Goal: Task Accomplishment & Management: Complete application form

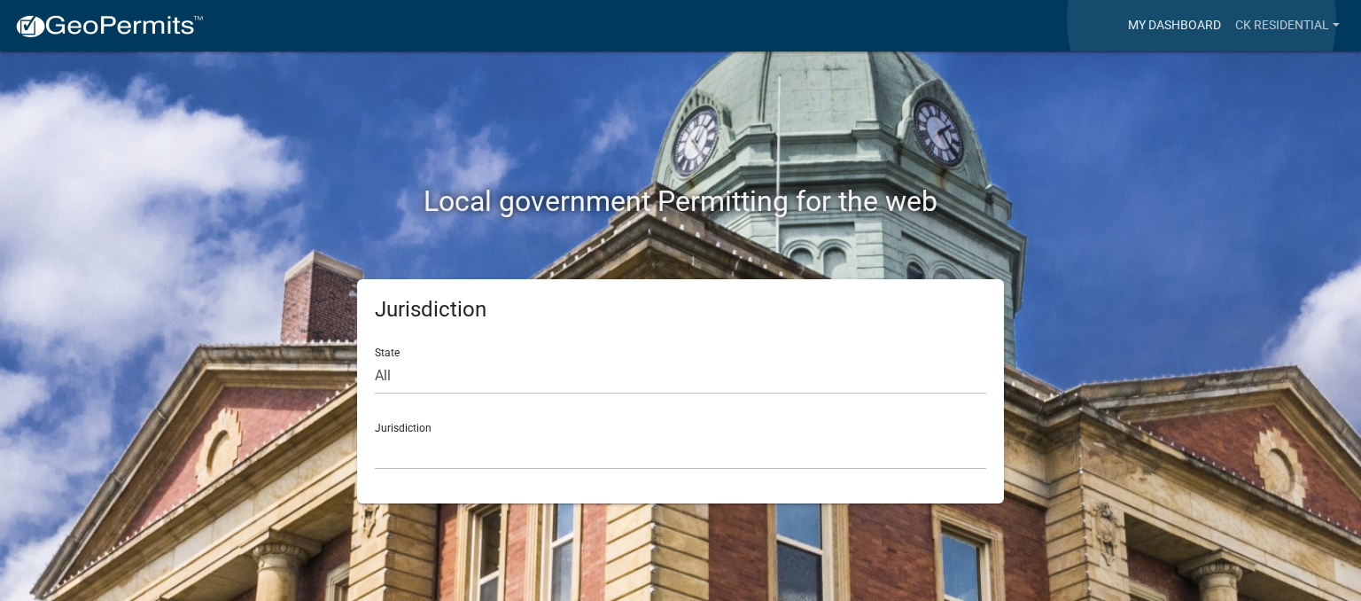
click at [1202, 19] on link "My Dashboard" at bounding box center [1174, 26] width 107 height 34
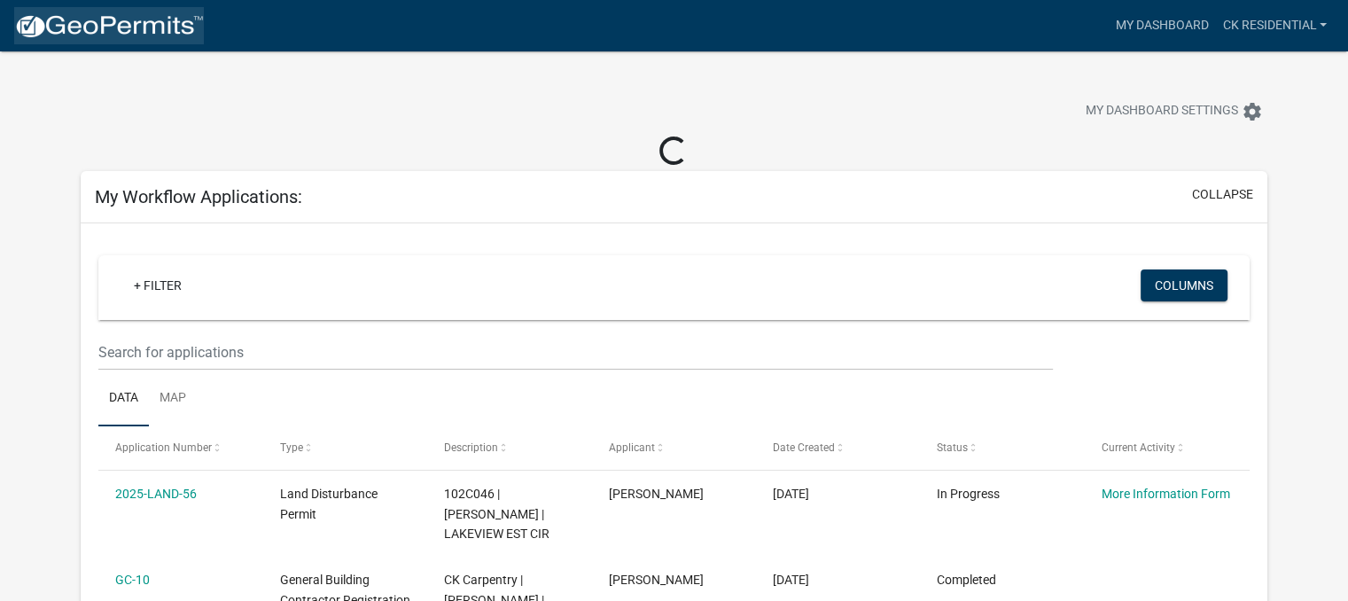
click at [87, 36] on img at bounding box center [109, 26] width 190 height 27
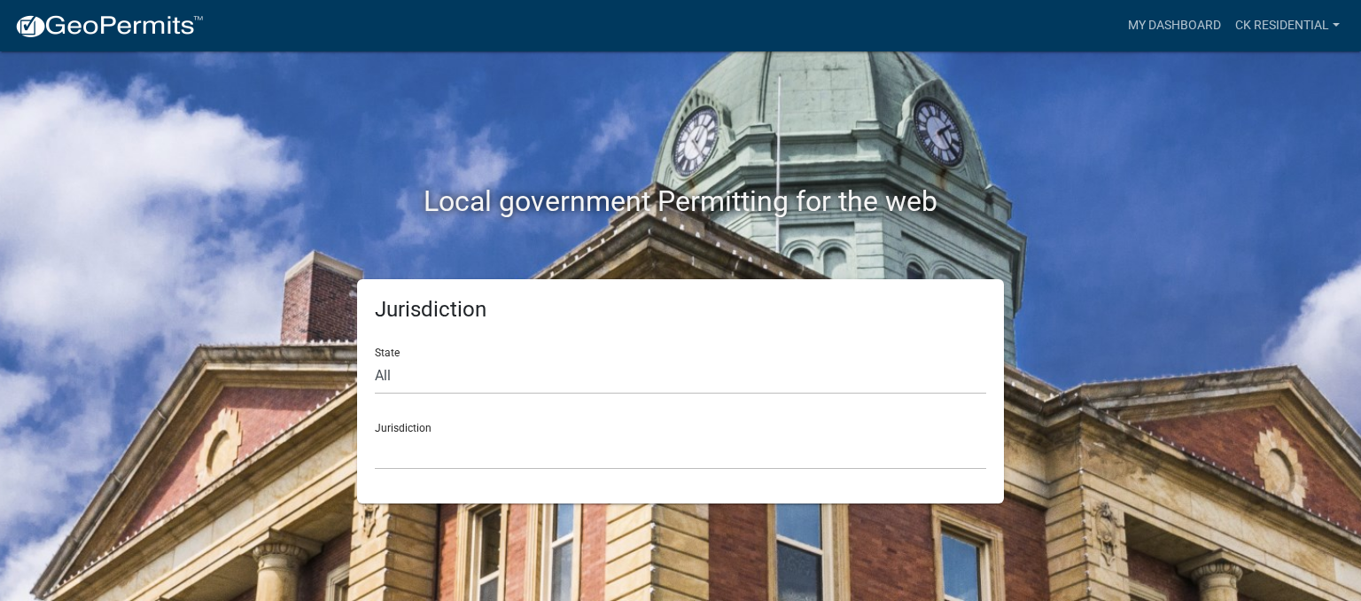
click at [482, 431] on div "Jurisdiction [GEOGRAPHIC_DATA], [US_STATE] [GEOGRAPHIC_DATA], [US_STATE][PERSON…" at bounding box center [680, 438] width 611 height 61
click at [438, 445] on select "[GEOGRAPHIC_DATA], [US_STATE] [GEOGRAPHIC_DATA], [US_STATE][PERSON_NAME][GEOGRA…" at bounding box center [680, 451] width 611 height 36
drag, startPoint x: 282, startPoint y: 367, endPoint x: 382, endPoint y: 367, distance: 100.1
click at [382, 367] on div "Jurisdiction State All [US_STATE] [US_STATE] [US_STATE] [US_STATE] [US_STATE] […" at bounding box center [680, 391] width 1010 height 224
click at [382, 367] on select "All [US_STATE] [US_STATE] [US_STATE] [US_STATE] [US_STATE] [US_STATE] [US_STATE…" at bounding box center [680, 376] width 611 height 36
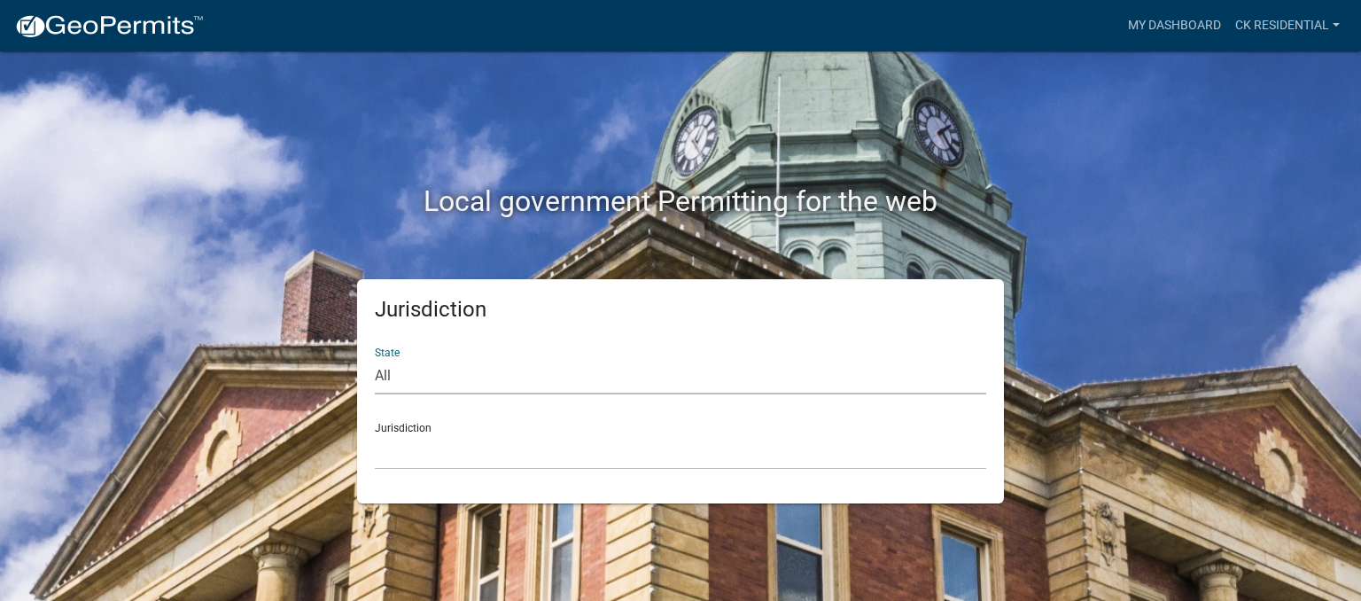
select select "[US_STATE]"
click at [375, 358] on select "All [US_STATE] [US_STATE] [US_STATE] [US_STATE] [US_STATE] [US_STATE] [US_STATE…" at bounding box center [680, 376] width 611 height 36
click at [415, 452] on select "[GEOGRAPHIC_DATA], [US_STATE][PERSON_NAME][GEOGRAPHIC_DATA], [US_STATE][PERSON_…" at bounding box center [680, 451] width 611 height 36
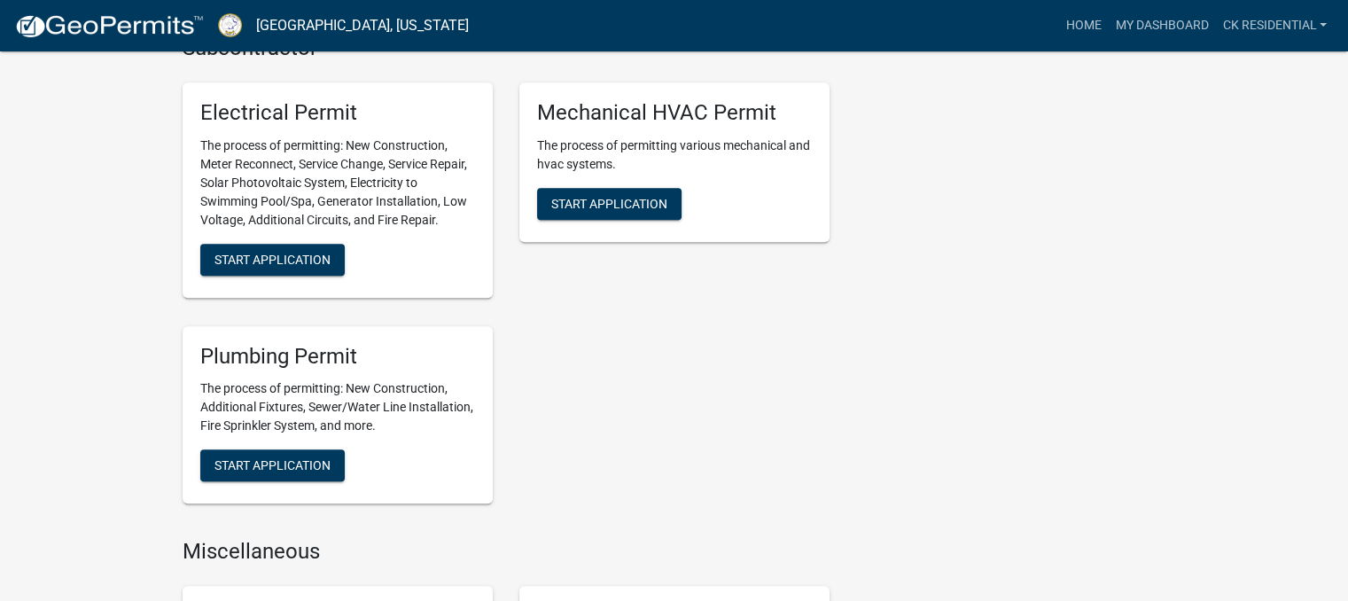
scroll to position [1421, 0]
click at [318, 461] on span "Start Application" at bounding box center [272, 465] width 116 height 14
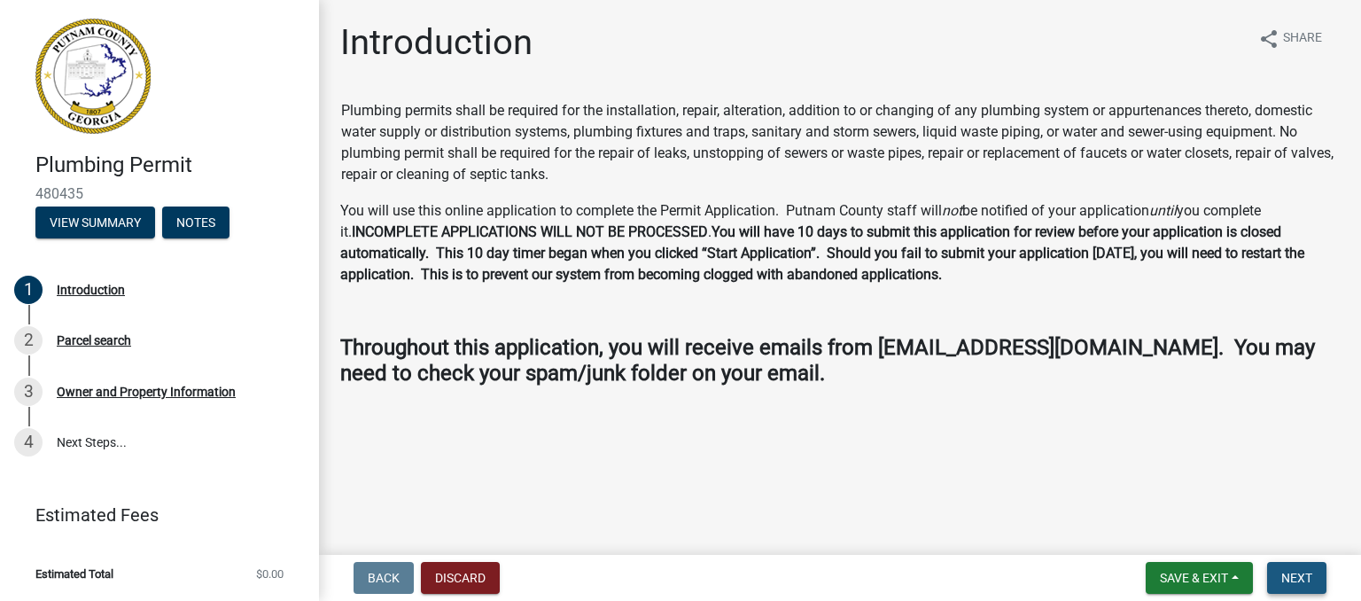
click at [1304, 571] on span "Next" at bounding box center [1296, 578] width 31 height 14
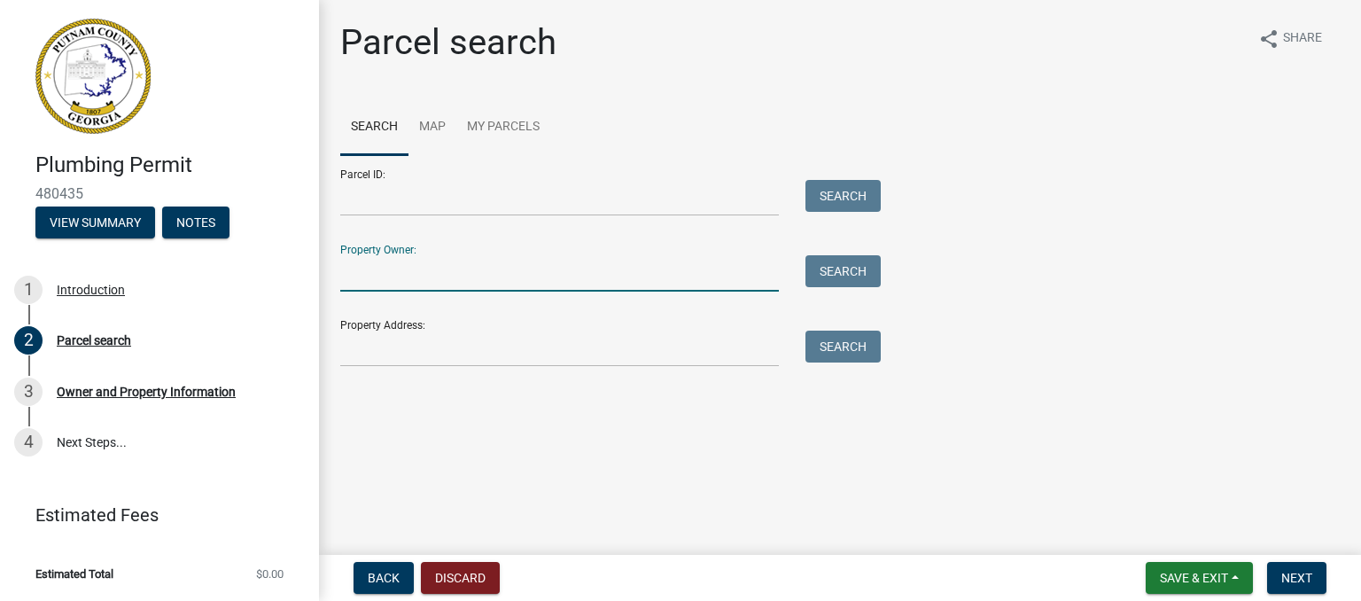
click at [563, 274] on input "Property Owner:" at bounding box center [559, 273] width 439 height 36
type input "CK"
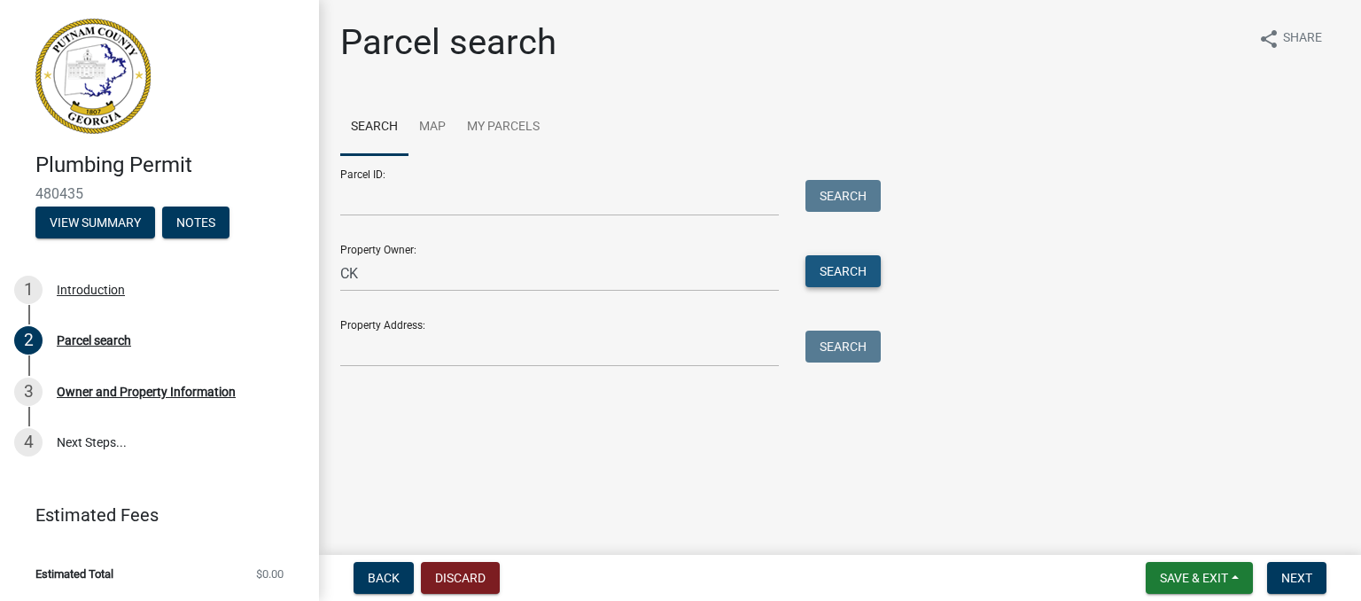
click at [856, 267] on button "Search" at bounding box center [842, 271] width 75 height 32
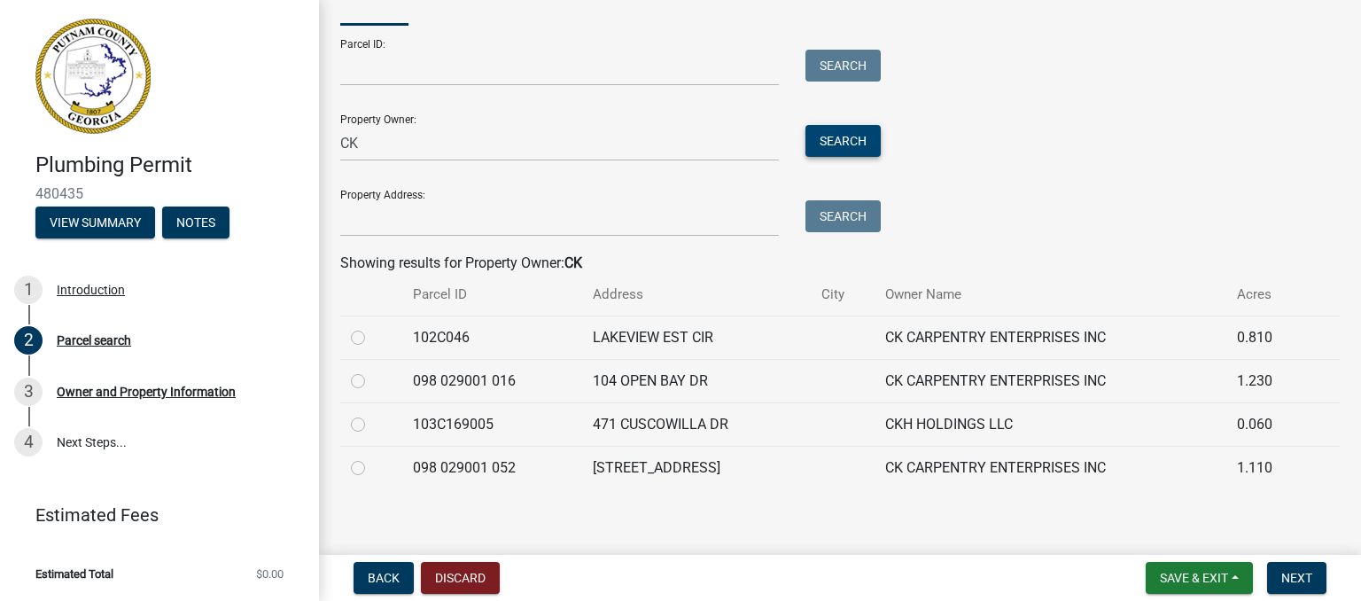
scroll to position [131, 0]
click at [346, 338] on td at bounding box center [371, 336] width 62 height 43
click at [372, 326] on label at bounding box center [372, 326] width 0 height 0
click at [372, 334] on input "radio" at bounding box center [378, 332] width 12 height 12
radio input "true"
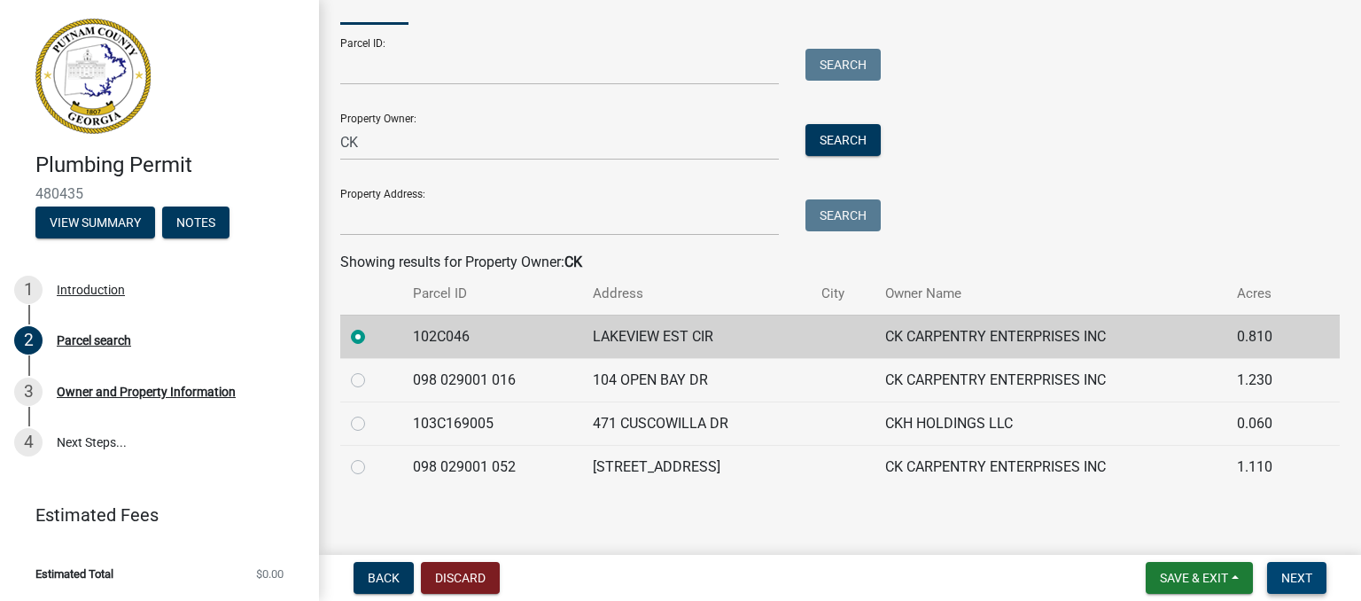
click at [1303, 572] on span "Next" at bounding box center [1296, 578] width 31 height 14
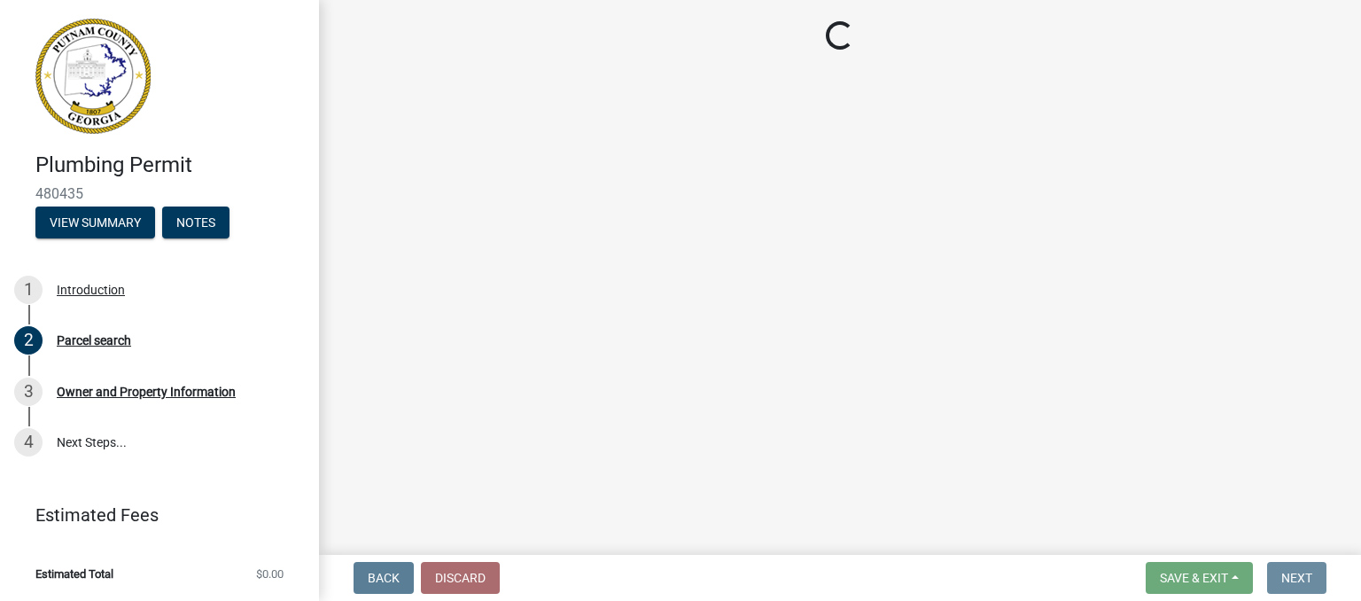
scroll to position [0, 0]
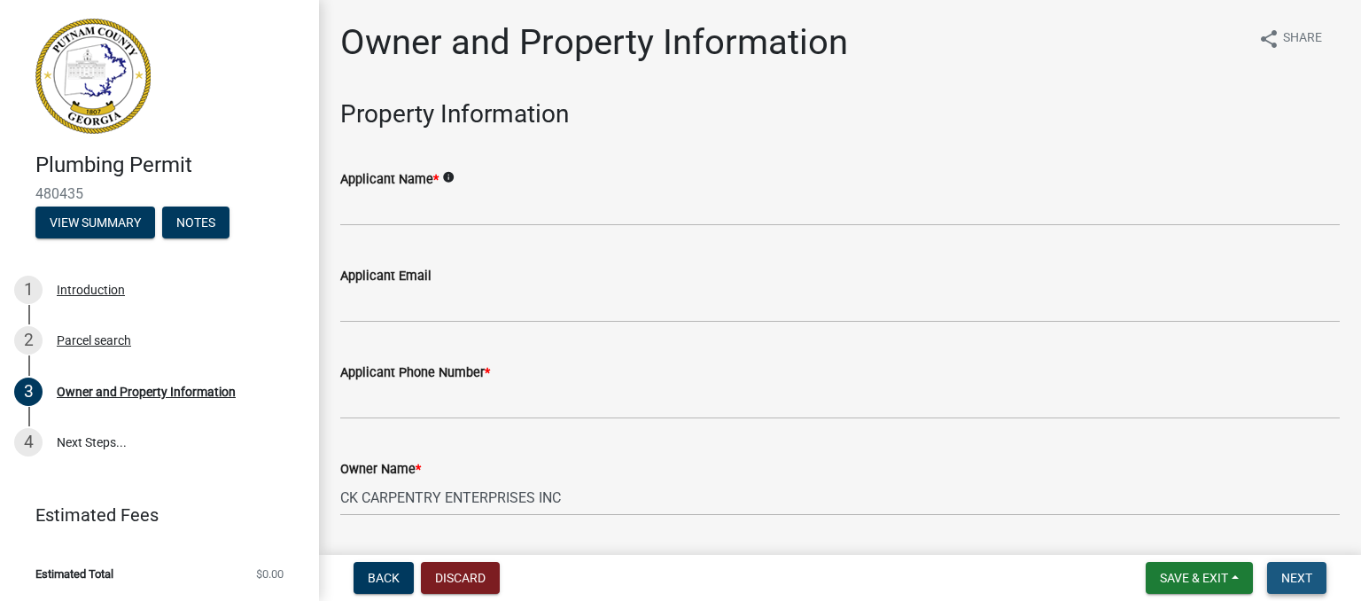
click at [1303, 572] on span "Next" at bounding box center [1296, 578] width 31 height 14
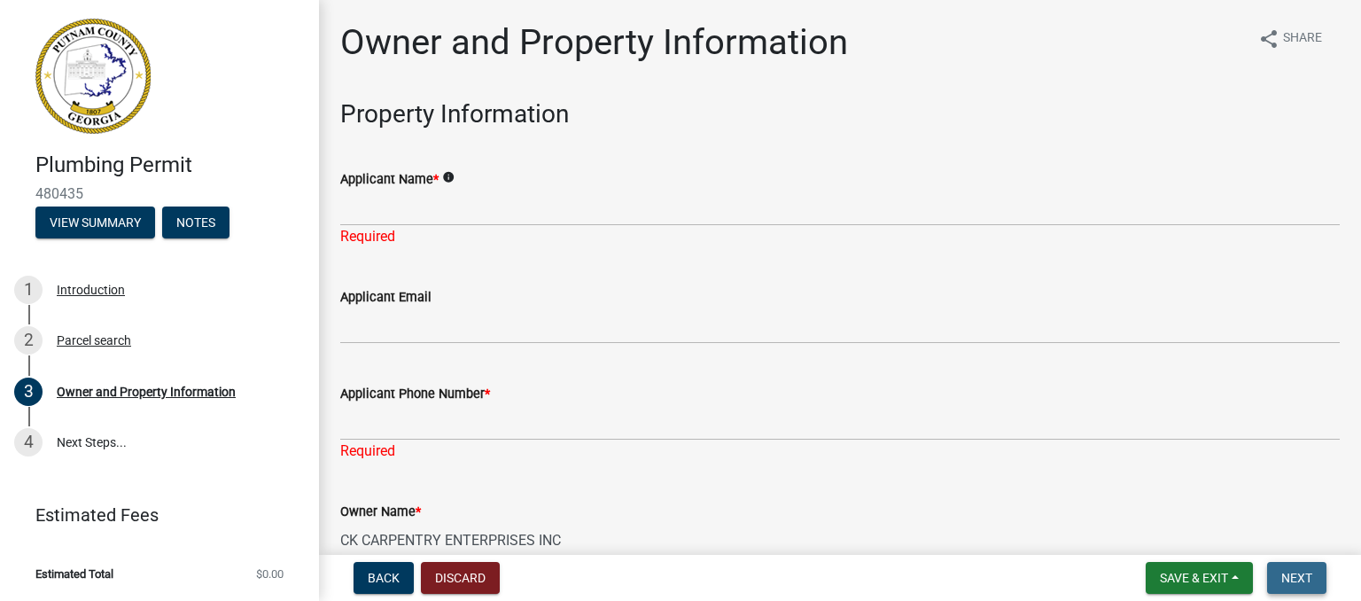
click at [1303, 572] on span "Next" at bounding box center [1296, 578] width 31 height 14
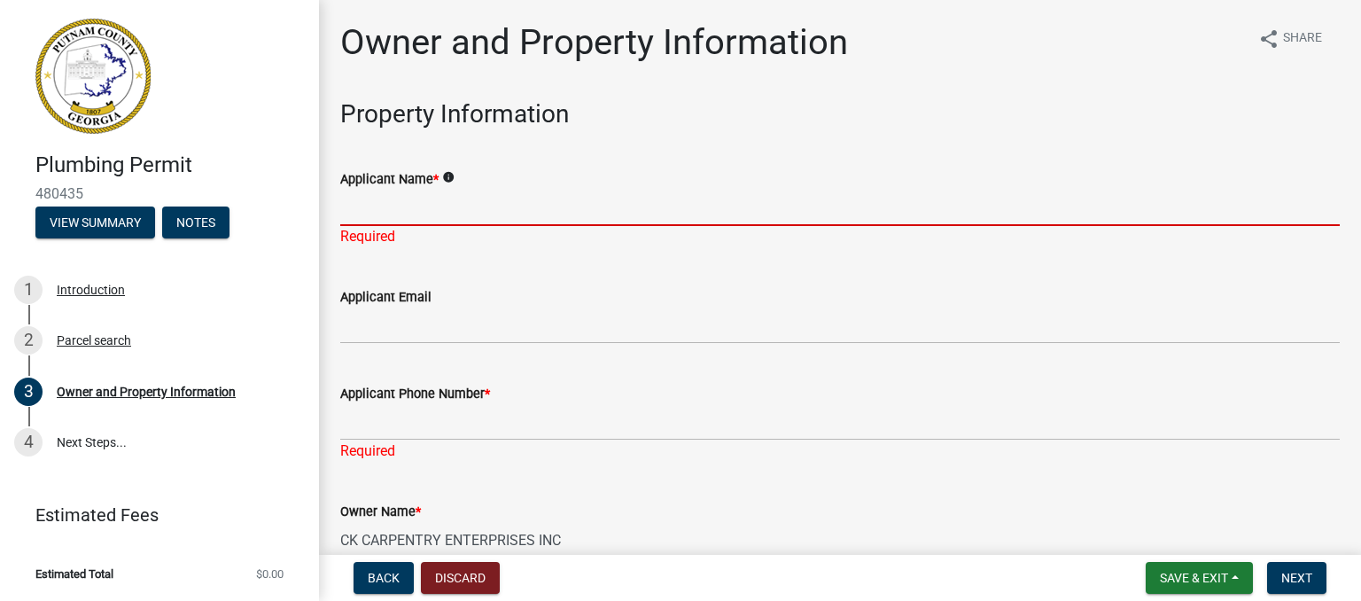
click at [627, 206] on input "Applicant Name *" at bounding box center [840, 208] width 1000 height 36
type input "[PERSON_NAME]"
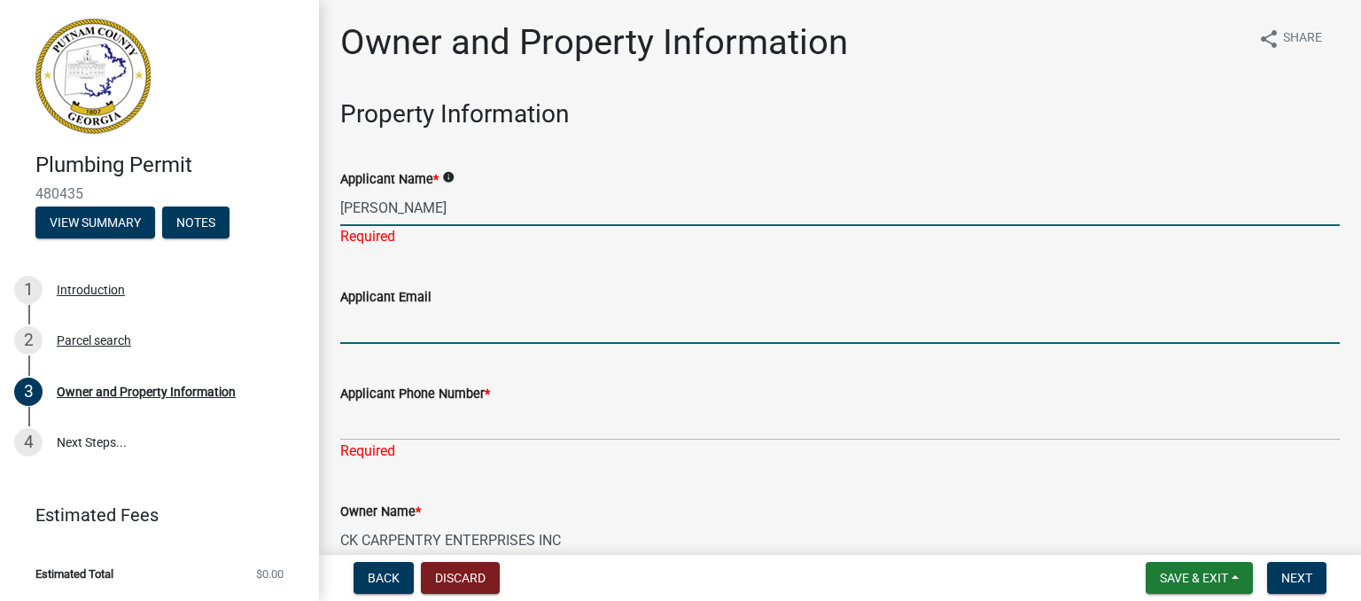
type input "[PERSON_NAME][EMAIL_ADDRESS][DOMAIN_NAME]"
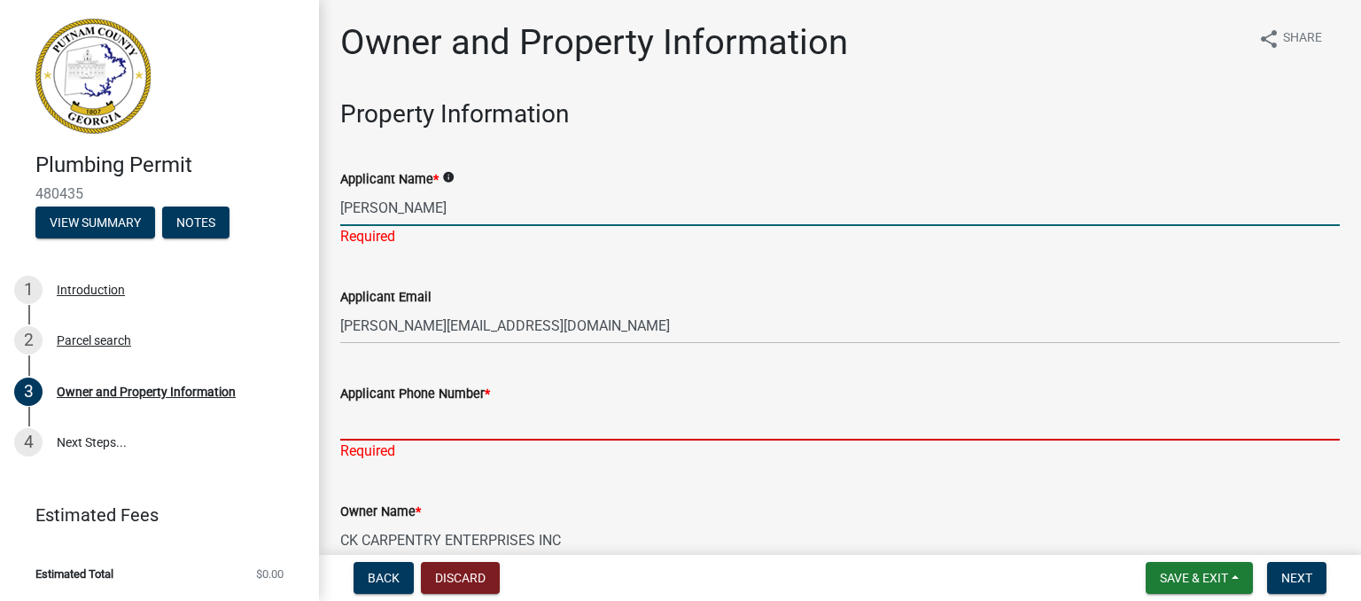
type input "8646406247"
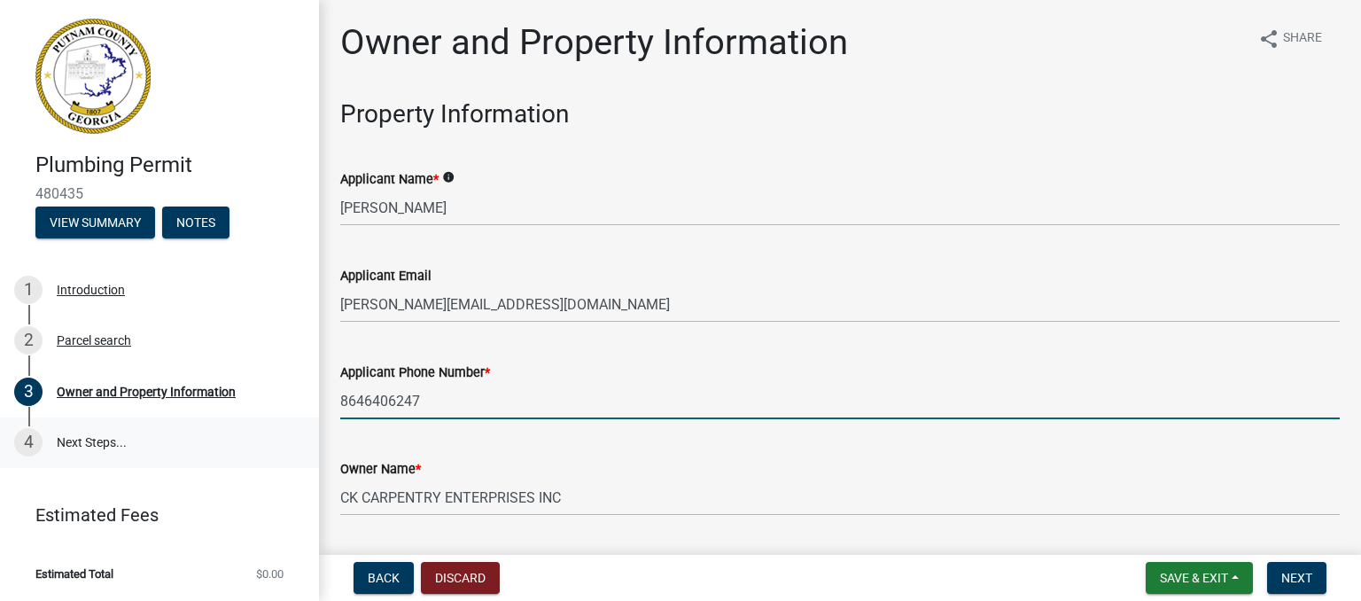
drag, startPoint x: 447, startPoint y: 385, endPoint x: 299, endPoint y: 430, distance: 154.5
click at [299, 430] on div "Plumbing Permit 480435 View Summary Notes 1 Introduction 2 Parcel search 3 Owne…" at bounding box center [680, 300] width 1361 height 601
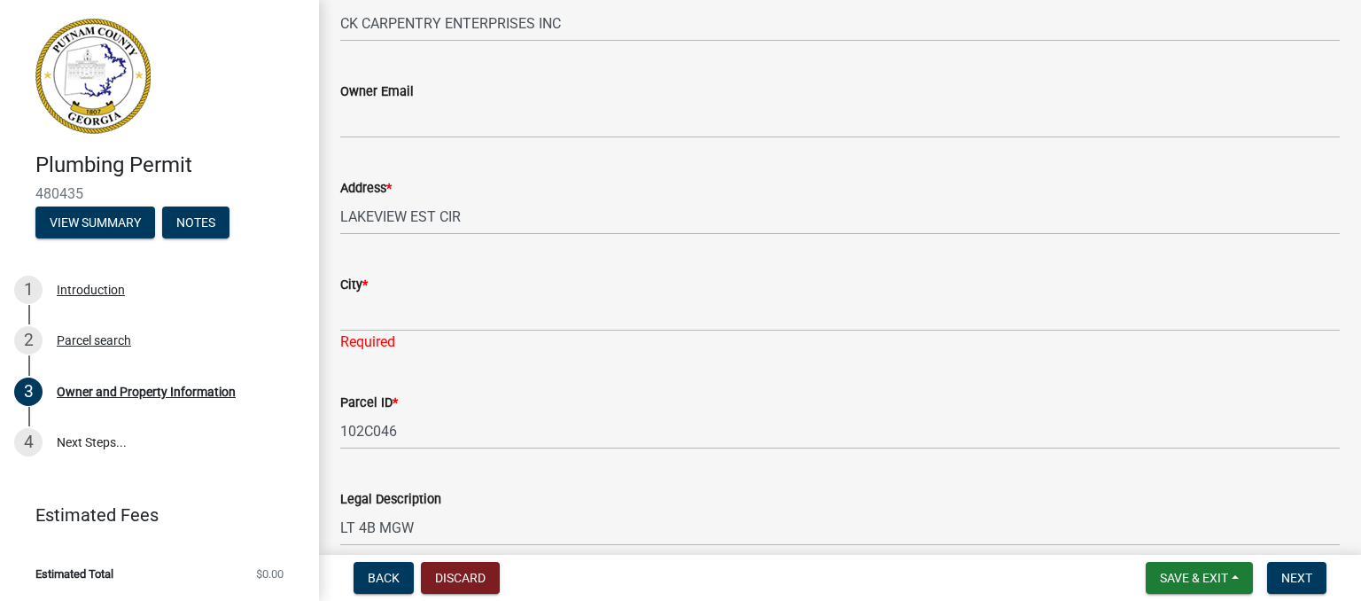
scroll to position [475, 0]
type input "6784623153"
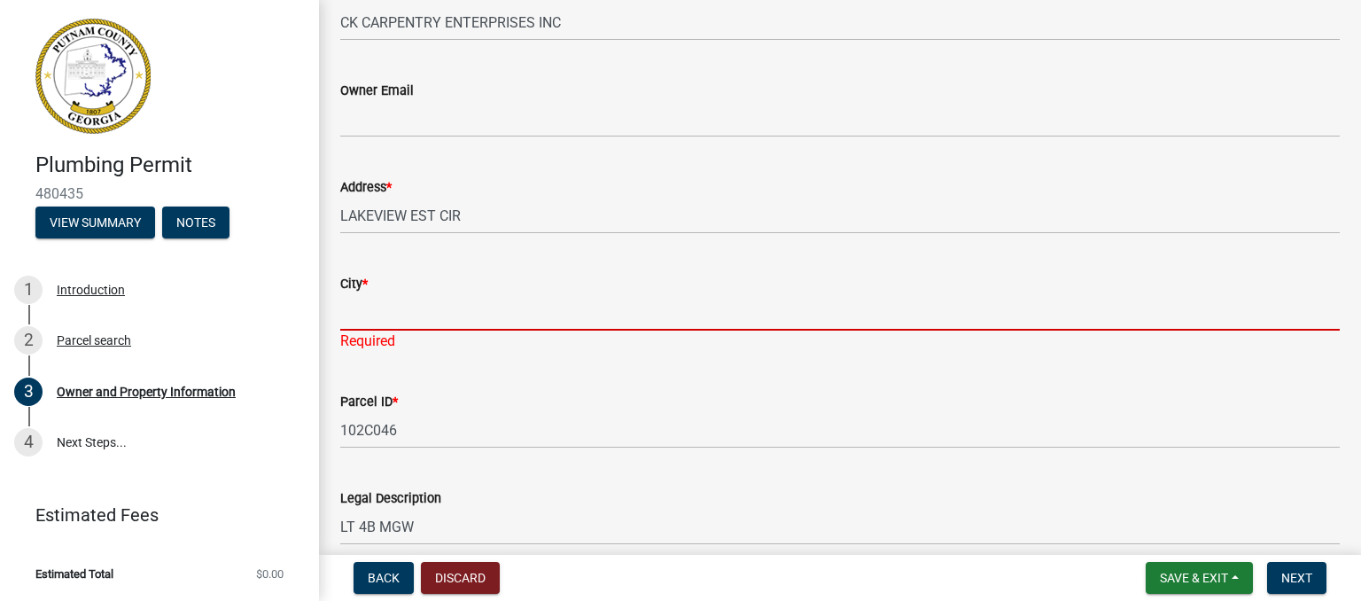
click at [473, 316] on input "City *" at bounding box center [840, 312] width 1000 height 36
type input "Eatonton"
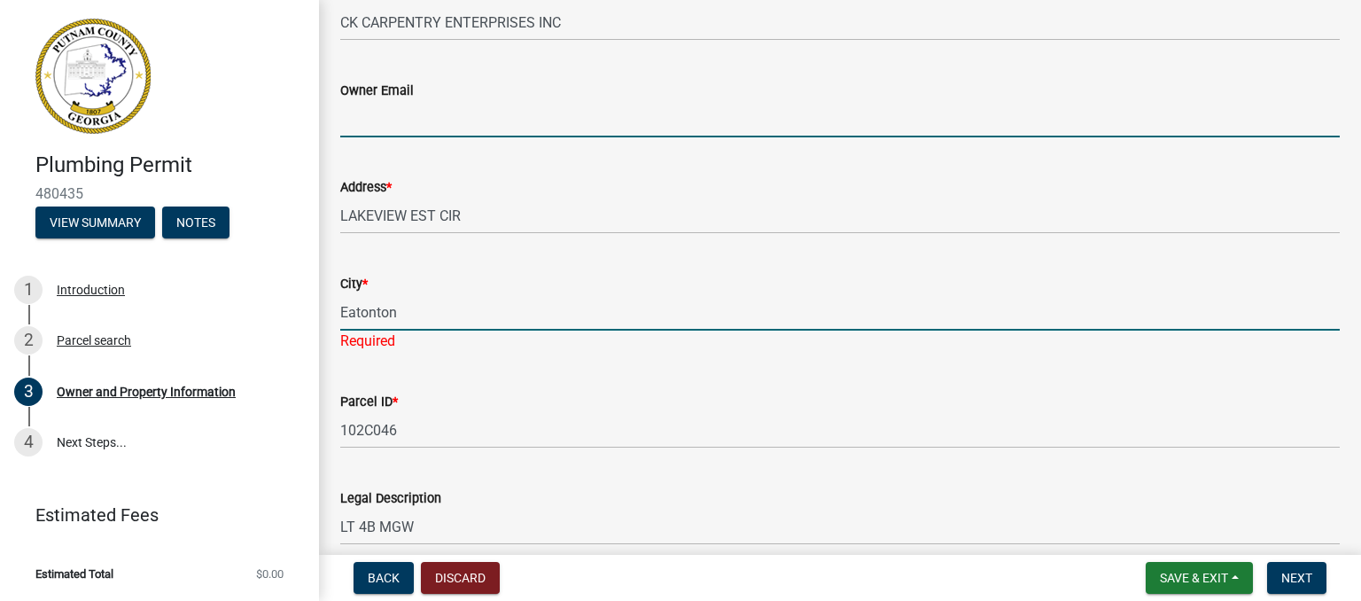
type input "[PERSON_NAME][EMAIL_ADDRESS][DOMAIN_NAME]"
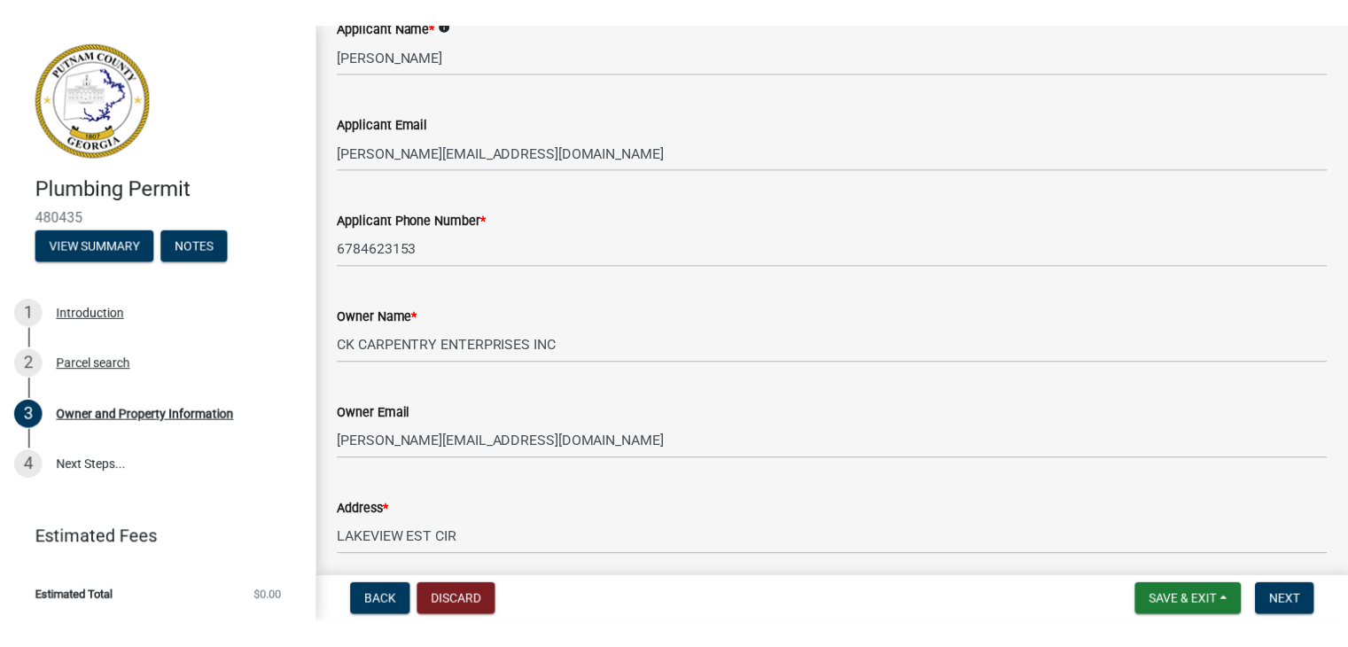
scroll to position [0, 0]
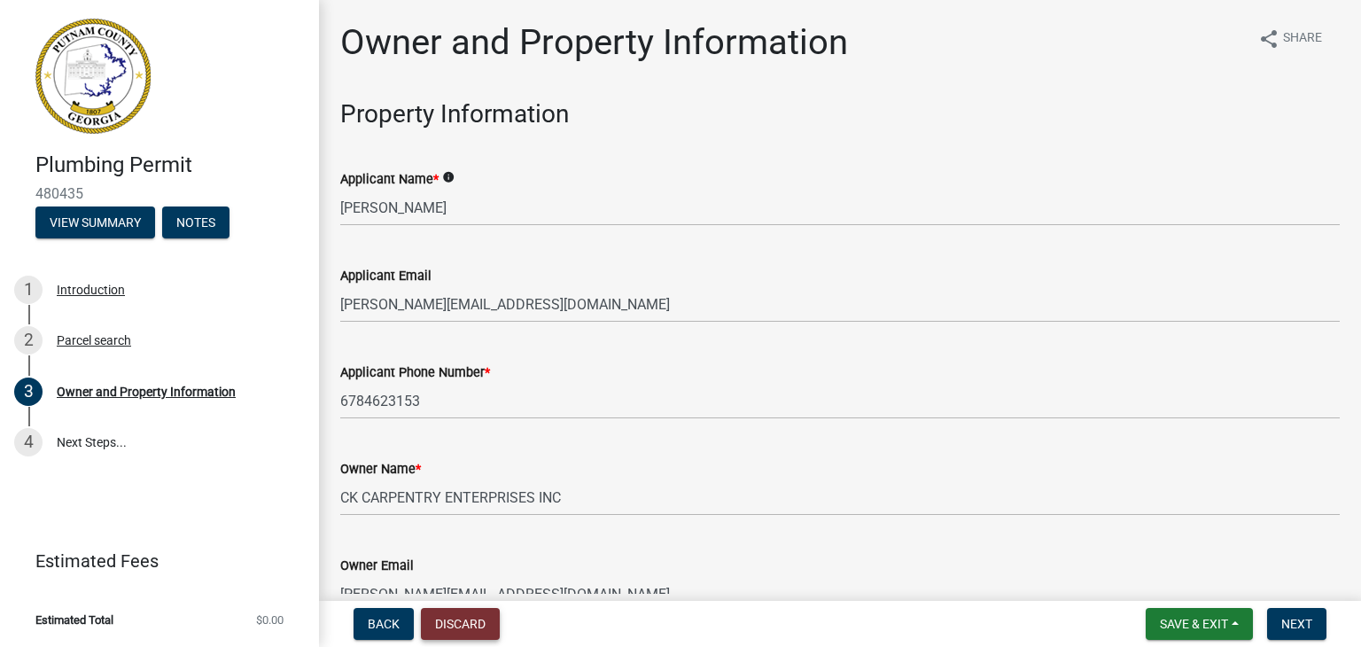
click at [447, 600] on button "Discard" at bounding box center [460, 624] width 79 height 32
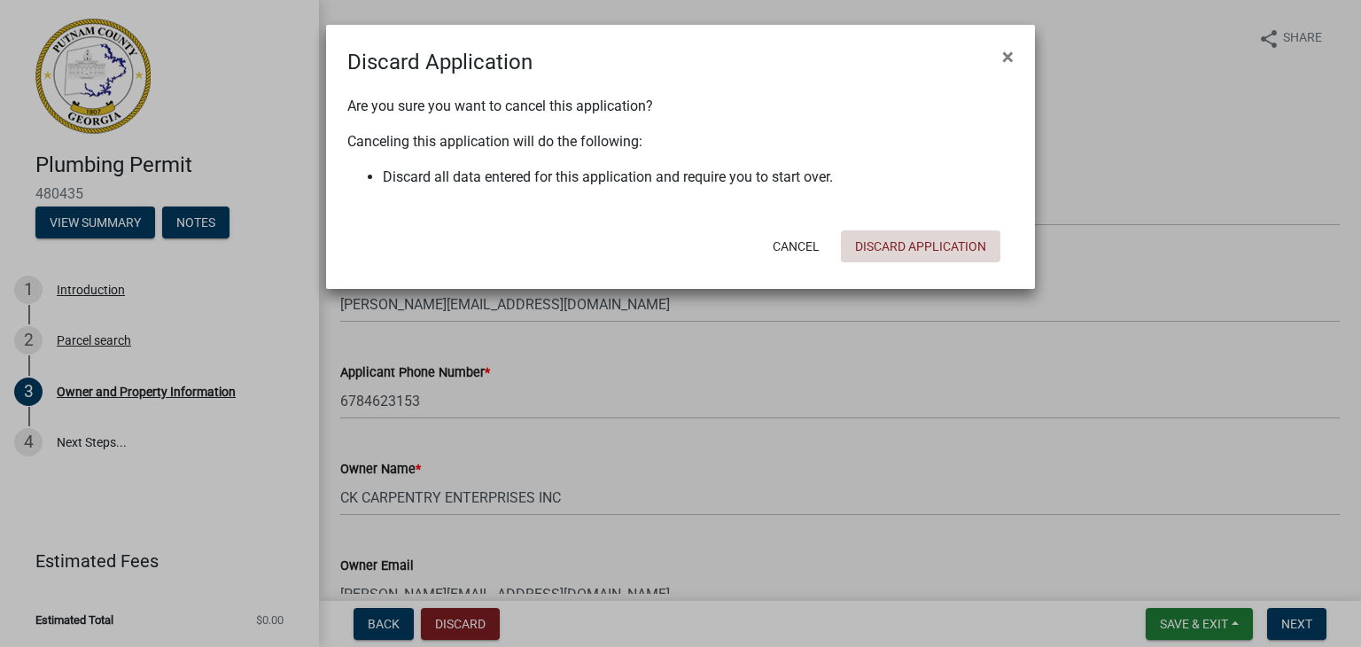
click at [880, 242] on button "Discard Application" at bounding box center [920, 246] width 159 height 32
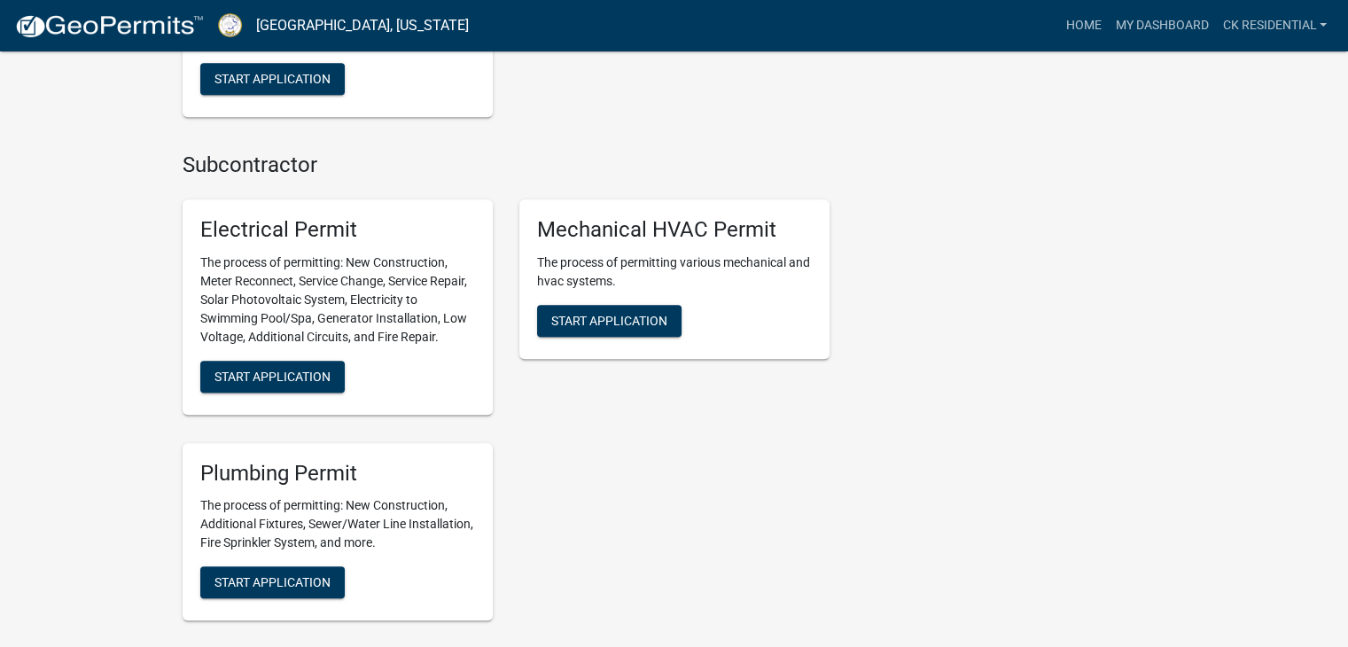
scroll to position [1325, 0]
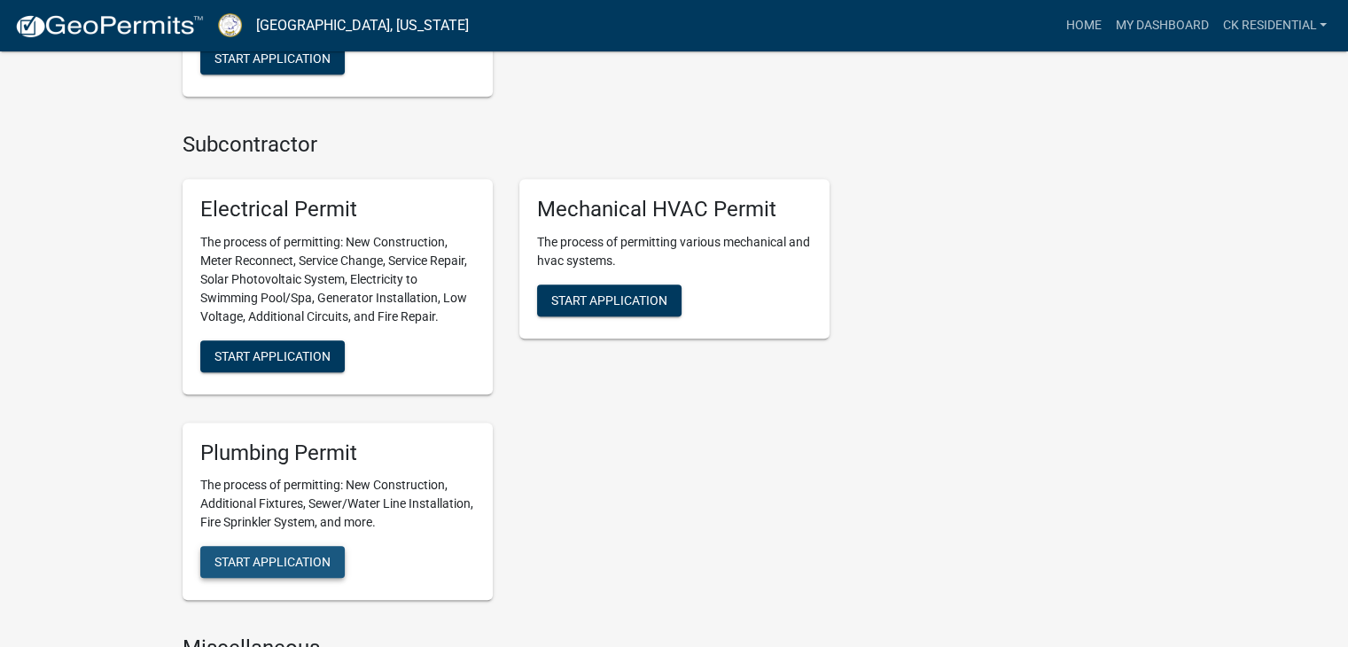
click at [261, 564] on span "Start Application" at bounding box center [272, 562] width 116 height 14
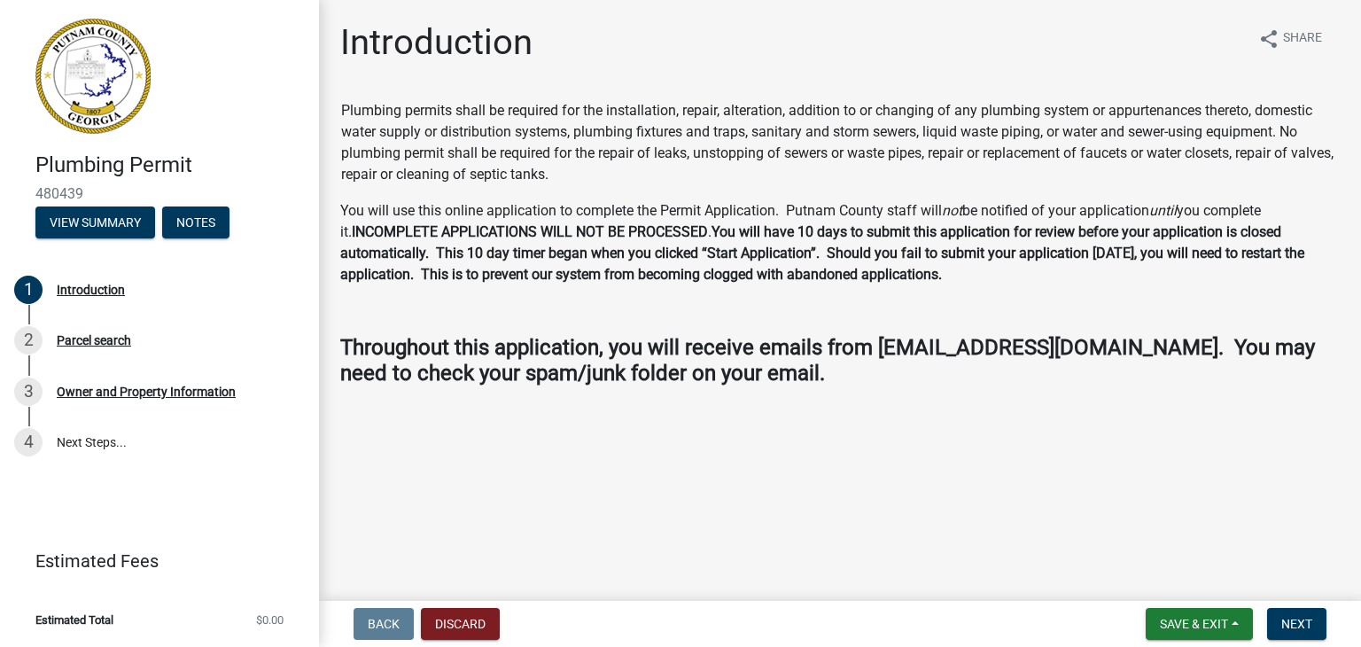
click at [563, 349] on strong "Throughout this application, you will receive emails from [EMAIL_ADDRESS][DOMAI…" at bounding box center [827, 360] width 975 height 51
click at [1309, 600] on span "Next" at bounding box center [1296, 624] width 31 height 14
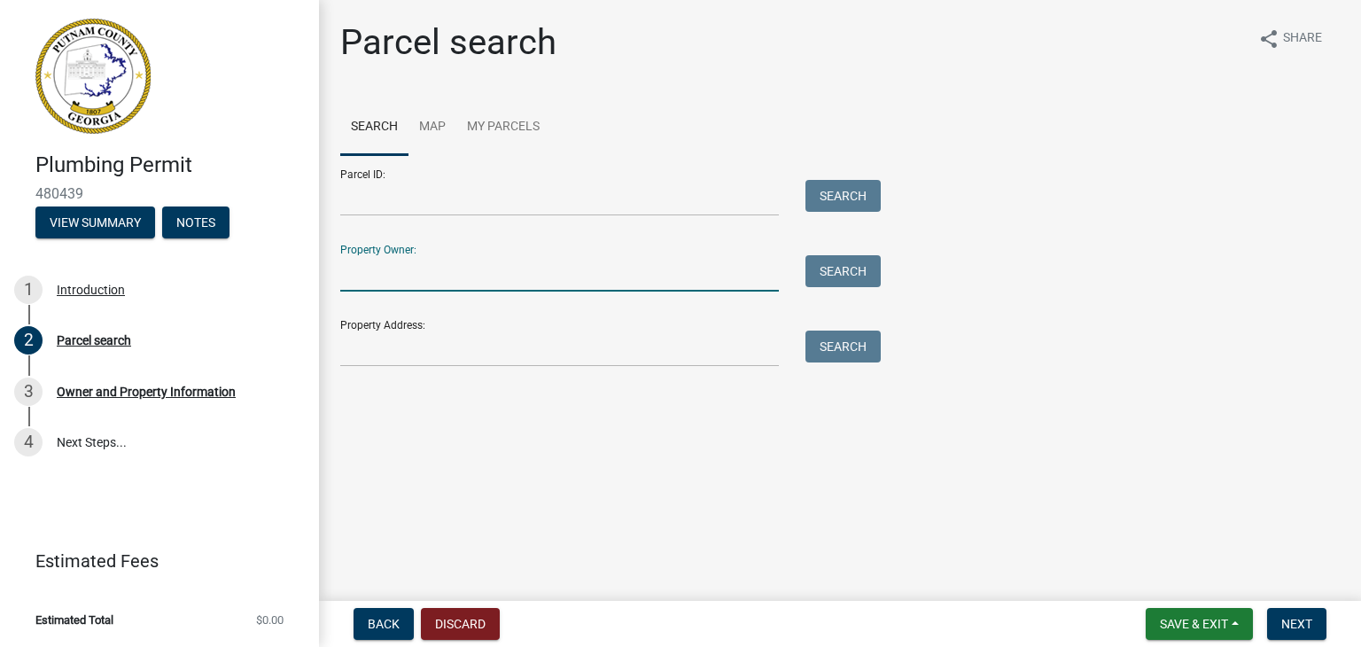
click at [628, 263] on input "Property Owner:" at bounding box center [559, 273] width 439 height 36
type input "CK"
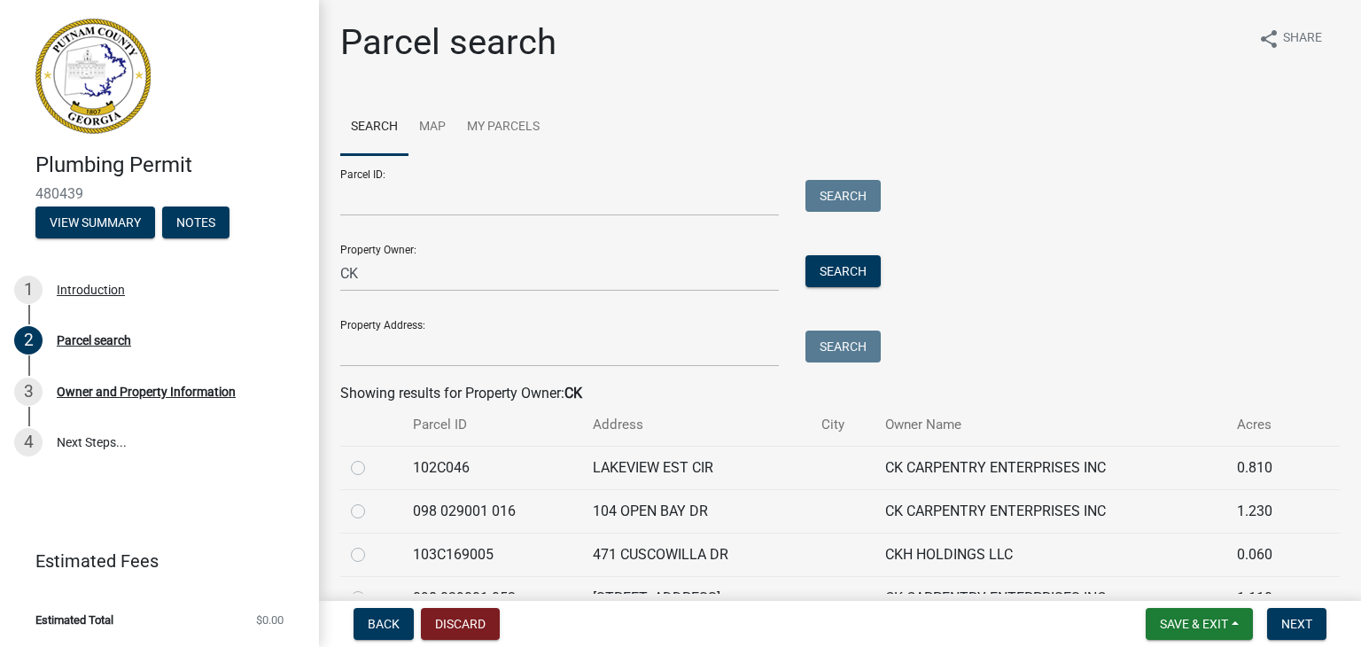
click at [372, 457] on label at bounding box center [372, 457] width 0 height 0
click at [372, 469] on input "radio" at bounding box center [378, 463] width 12 height 12
radio input "true"
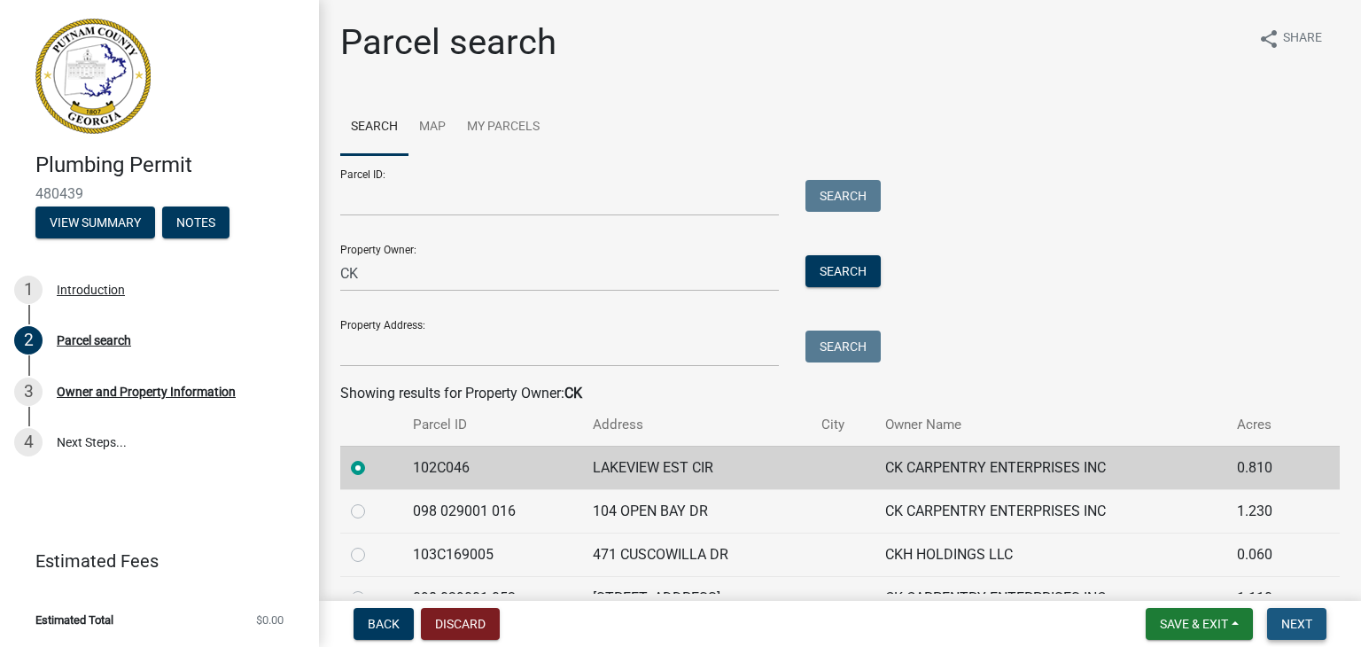
click at [1311, 600] on span "Next" at bounding box center [1296, 624] width 31 height 14
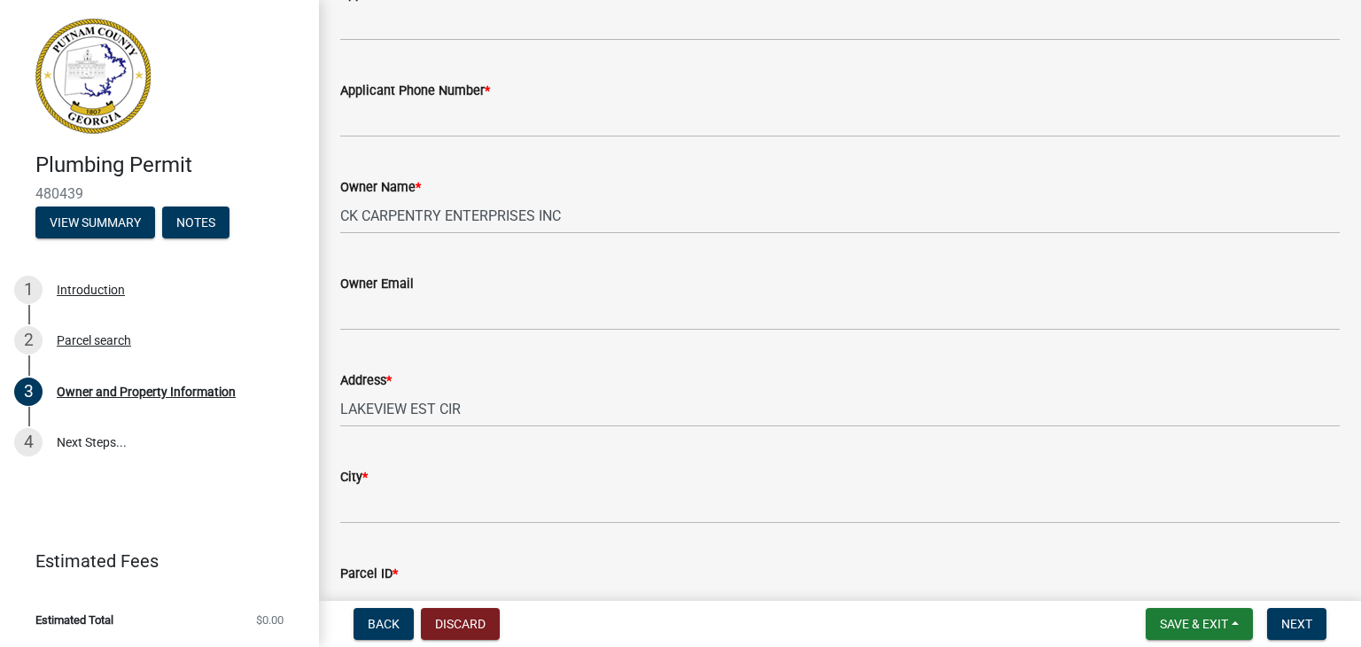
scroll to position [18, 0]
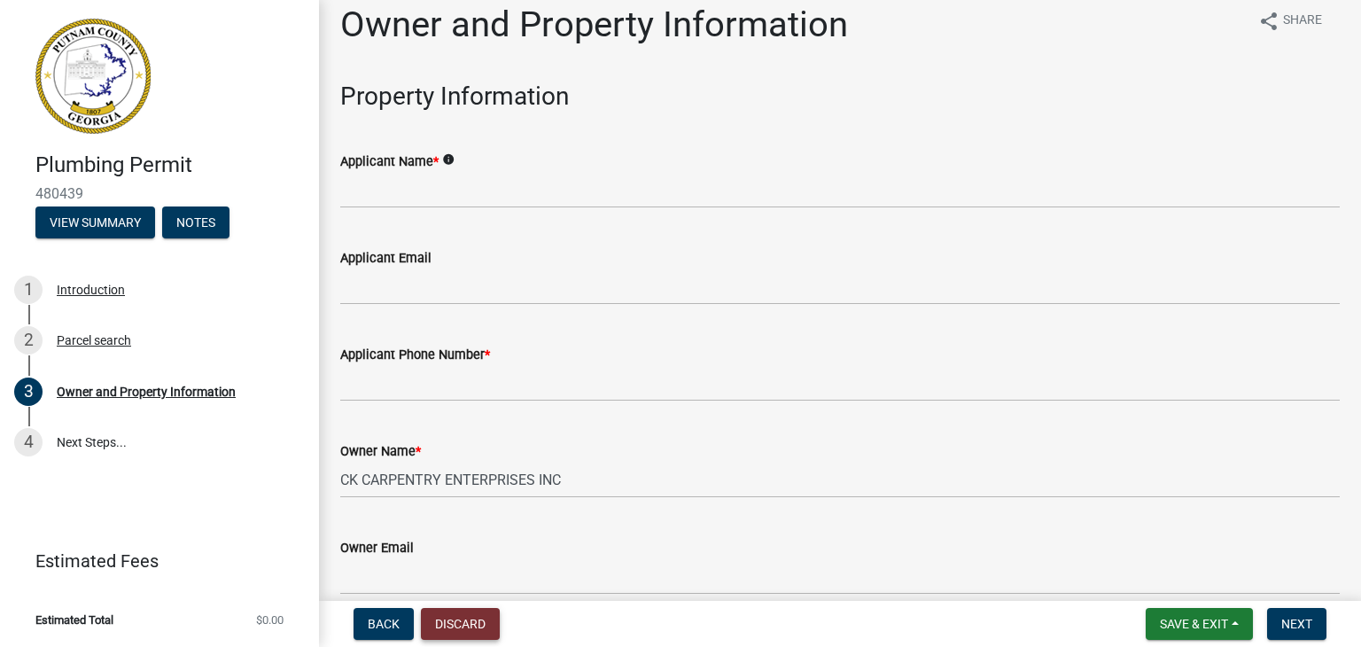
click at [445, 600] on button "Discard" at bounding box center [460, 624] width 79 height 32
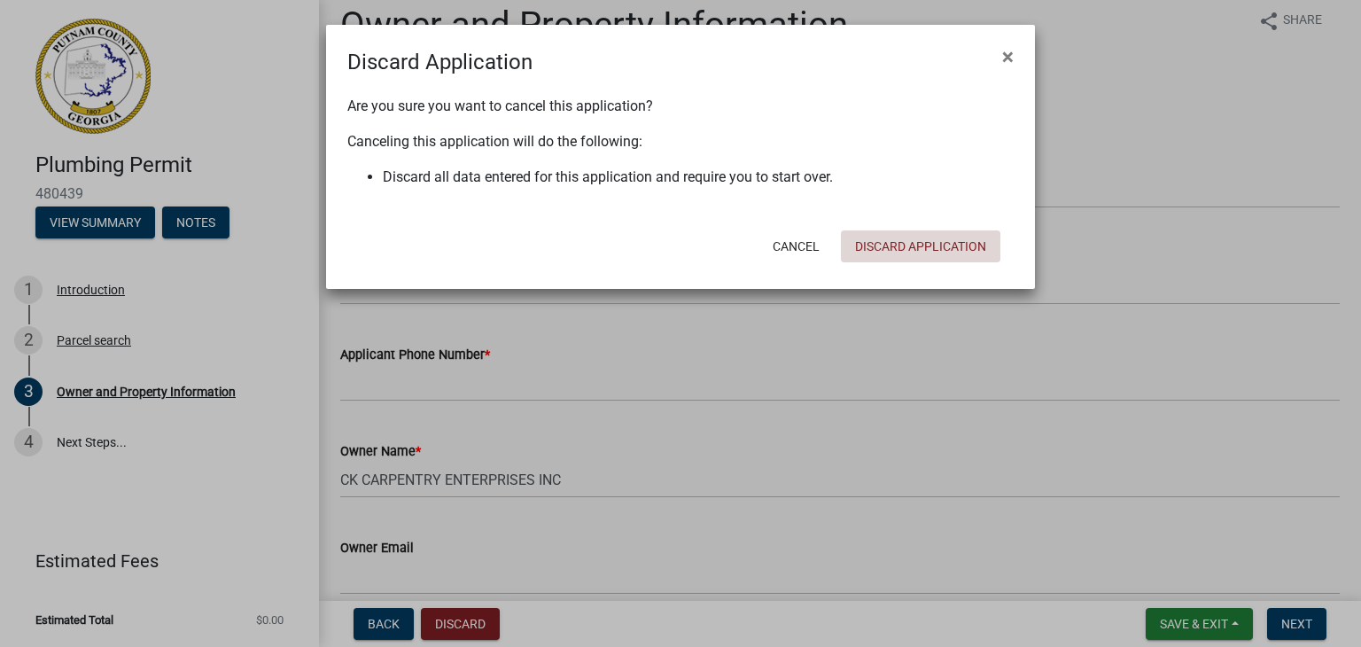
click at [925, 254] on button "Discard Application" at bounding box center [920, 246] width 159 height 32
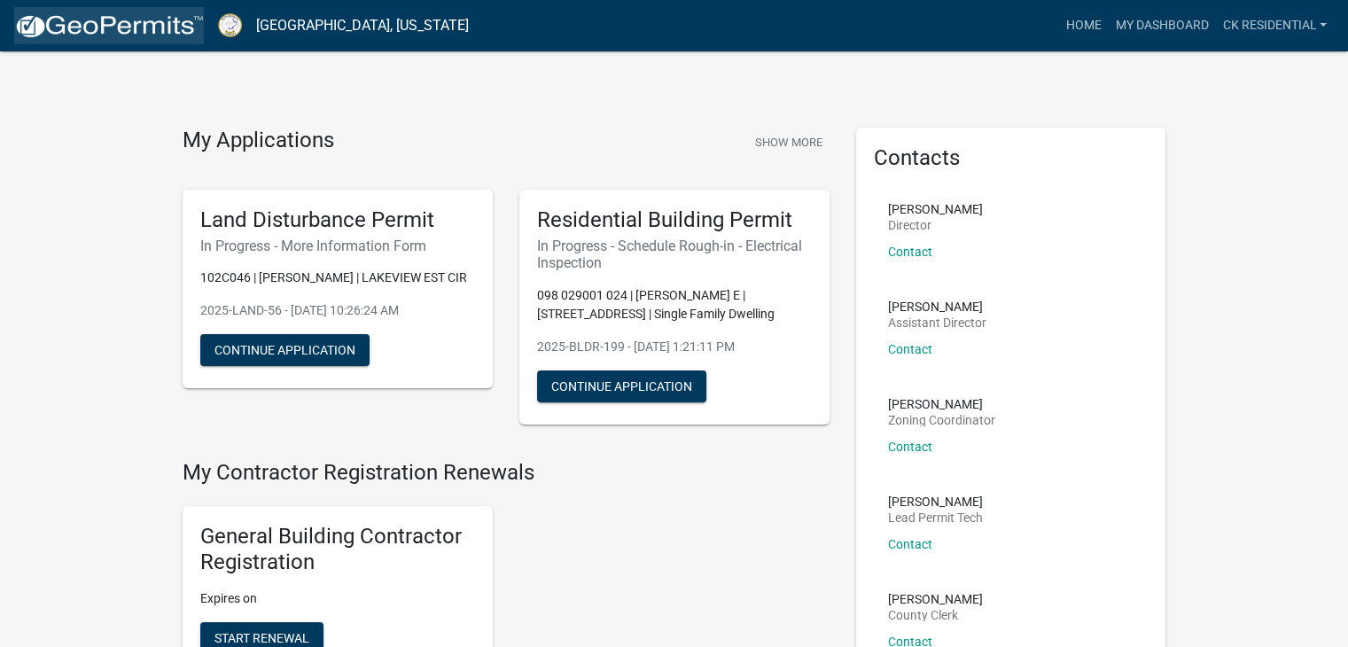
click at [97, 19] on img at bounding box center [109, 26] width 190 height 27
